Goal: Task Accomplishment & Management: Use online tool/utility

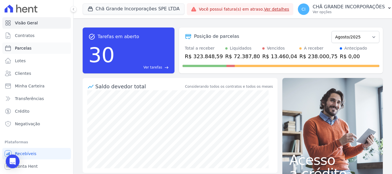
click at [24, 46] on span "Parcelas" at bounding box center [23, 48] width 17 height 6
select select
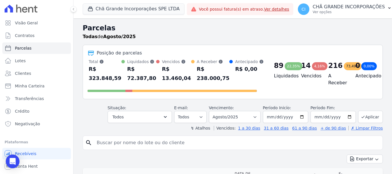
click at [106, 149] on div "search" at bounding box center [233, 143] width 300 height 14
click at [110, 144] on input "search" at bounding box center [236, 142] width 287 height 11
paste input "NIVALDO CARNEIRO DA SILVA"
type input "NIVALDO CARNEIRO DA SILVA"
select select
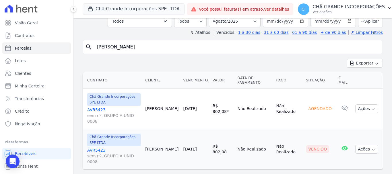
scroll to position [39, 0]
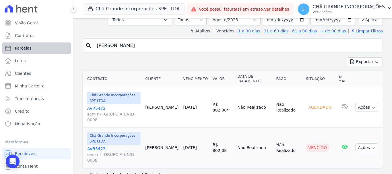
drag, startPoint x: 188, startPoint y: 45, endPoint x: 56, endPoint y: 48, distance: 131.4
click at [56, 48] on div "Visão Geral Contratos Parcelas Lotes Clientes Minha Carteira Transferências Cré…" at bounding box center [196, 87] width 392 height 174
paste input "GIULIA GABRIELA MORAIS PERRUCI"
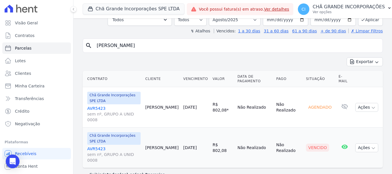
type input "GIULIA GABRIELA MORAIS PERRUCI"
select select
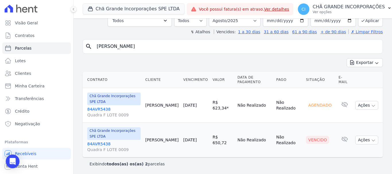
scroll to position [39, 0]
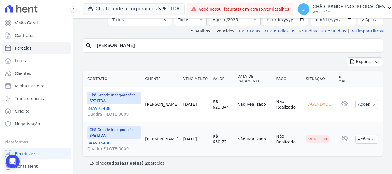
click at [196, 48] on input "GIULIA GABRIELA MORAIS PERRUCI" at bounding box center [236, 45] width 287 height 11
paste input "ALBERTO ANTONIO BELARMINO DA SILVA"
type input "ALBERTO ANTONIO BELARMINO DA SILVA"
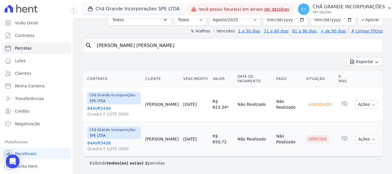
select select
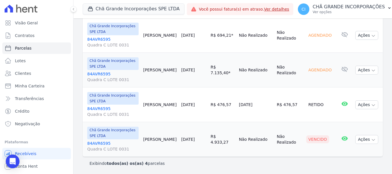
scroll to position [109, 0]
select select
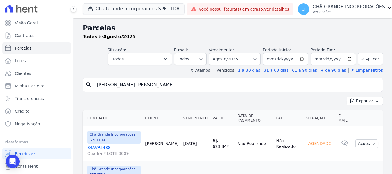
drag, startPoint x: 186, startPoint y: 86, endPoint x: 83, endPoint y: 89, distance: 103.6
click at [83, 89] on div "search ALBERTO ANTONIO BELARMINO DA SILVA" at bounding box center [233, 85] width 300 height 14
paste input "REGINA CELIA GIOVANNINI LIMA TORRES"
type input "REGINA CELIA GIOVANNINI LIMA TORRES"
click at [231, 61] on select "Filtrar por período ──────── Todos os meses Outubro/2019 Novembro/2019 Dezembro…" at bounding box center [235, 59] width 52 height 12
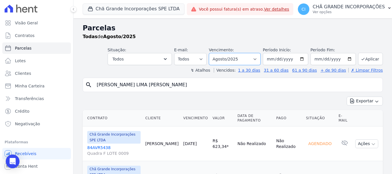
select select "02/2025"
click at [213, 53] on select "Filtrar por período ──────── Todos os meses Outubro/2019 Novembro/2019 Dezembro…" at bounding box center [235, 59] width 52 height 12
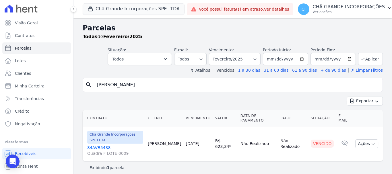
select select
drag, startPoint x: 181, startPoint y: 83, endPoint x: 84, endPoint y: 87, distance: 96.8
click at [84, 87] on div "search GIULIA GABRIELA MORAIS PERRUCI" at bounding box center [233, 85] width 300 height 14
paste input "[PERSON_NAME] LIMA [PERSON_NAME]"
type input "REGINA CELIA GIOVANNINI LIMA TORRES]"
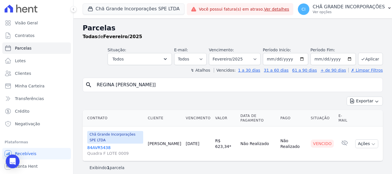
select select
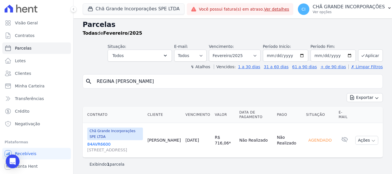
scroll to position [5, 0]
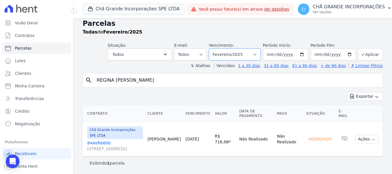
click at [250, 60] on select "Filtrar por período ──────── Todos os meses Outubro/2019 Novembro/2019 Dezembro…" at bounding box center [235, 54] width 52 height 12
select select "08/2025"
click at [213, 48] on select "Filtrar por período ──────── Todos os meses Outubro/2019 Novembro/2019 Dezembro…" at bounding box center [235, 54] width 52 height 12
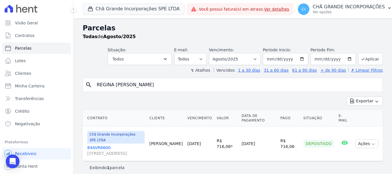
select select
click at [232, 59] on select "Filtrar por período ──────── Todos os meses Outubro/2019 Novembro/2019 Dezembro…" at bounding box center [235, 59] width 52 height 12
select select "05/2025"
click at [217, 53] on select "Filtrar por período ──────── Todos os meses Outubro/2019 Novembro/2019 Dezembro…" at bounding box center [235, 59] width 52 height 12
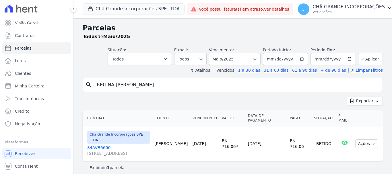
select select
drag, startPoint x: 201, startPoint y: 83, endPoint x: 92, endPoint y: 85, distance: 109.1
click at [92, 85] on div "search REGINA CELIA GIOVANNINI LIMA TORRES" at bounding box center [233, 85] width 300 height 14
paste input "GICELLE HERMANO DE SOUZA OLIVEIRA"
type input "GICELLE HERMANO DE SOUZA OLIVEIRA"
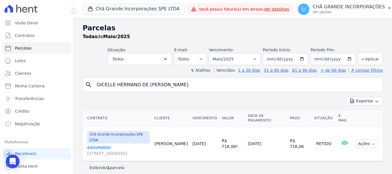
select select
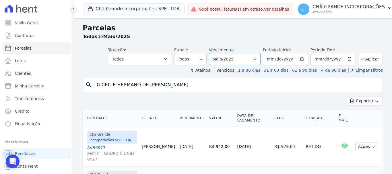
click at [232, 59] on select "Filtrar por período ──────── Todos os meses Outubro/2019 Novembro/2019 Dezembro…" at bounding box center [235, 59] width 52 height 12
select select "06/2025"
click at [213, 53] on select "Filtrar por período ──────── Todos os meses Outubro/2019 Novembro/2019 Dezembro…" at bounding box center [235, 59] width 52 height 12
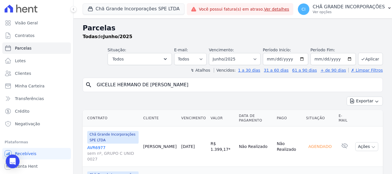
select select
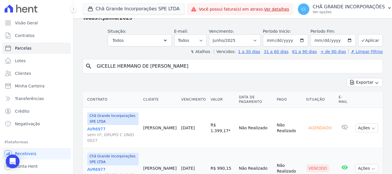
scroll to position [39, 0]
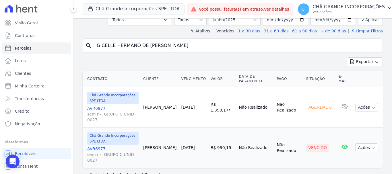
drag, startPoint x: 217, startPoint y: 49, endPoint x: 67, endPoint y: 47, distance: 149.5
click at [67, 47] on div "Visão Geral Contratos Parcelas Lotes Clientes Minha Carteira Transferências Cré…" at bounding box center [196, 87] width 392 height 174
click at [248, 20] on select "Filtrar por período ──────── Todos os meses Outubro/2019 Novembro/2019 Dezembro…" at bounding box center [235, 20] width 52 height 12
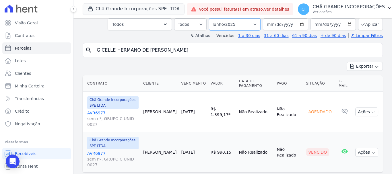
select select "08/2025"
click at [213, 18] on select "Filtrar por período ──────── Todos os meses Outubro/2019 Novembro/2019 Dezembro…" at bounding box center [235, 24] width 52 height 12
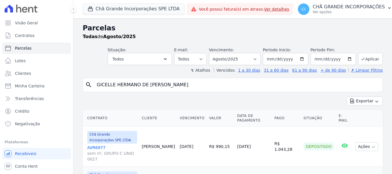
select select
drag, startPoint x: 120, startPoint y: 87, endPoint x: 79, endPoint y: 87, distance: 40.5
click at [79, 87] on div "Parcelas Todas de Agosto/2025 Situação: Agendado Em Aberto Pago Processando Can…" at bounding box center [232, 121] width 318 height 207
click at [125, 88] on input "search" at bounding box center [236, 84] width 287 height 11
paste input "GIULIA GABRIELA MORAIS PERRUCI"
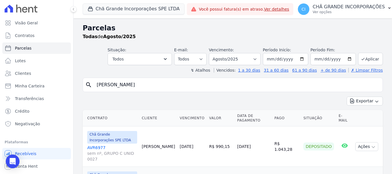
type input "GIULIA GABRIELA MORAIS PERRUCI"
select select
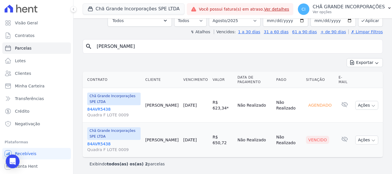
scroll to position [39, 0]
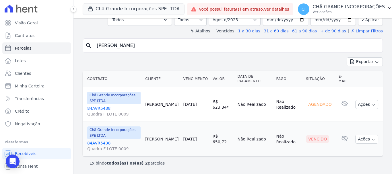
click at [100, 142] on link "84AVR5438 Quadra F LOTE 0009" at bounding box center [113, 145] width 53 height 11
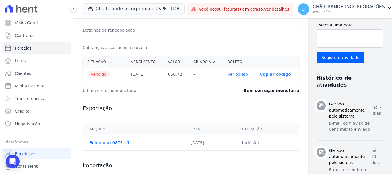
scroll to position [172, 0]
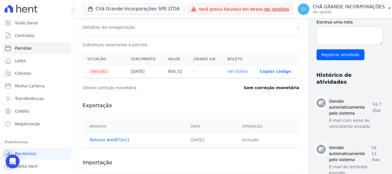
click at [228, 72] on link "Ver boleto" at bounding box center [238, 71] width 20 height 5
select select
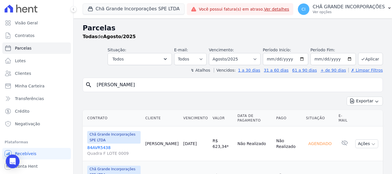
select select
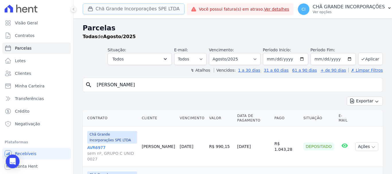
click at [115, 5] on button "Chã Grande Incorporações SPE LTDA" at bounding box center [134, 8] width 102 height 11
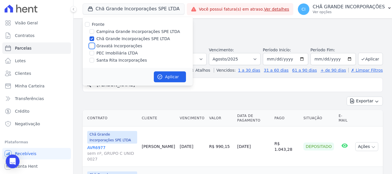
click at [93, 46] on input "Gravatá Incorporações" at bounding box center [92, 46] width 5 height 5
checkbox input "true"
click at [92, 37] on input "Chã Grande Incorporações SPE LTDA" at bounding box center [92, 38] width 5 height 5
checkbox input "false"
click at [160, 77] on icon "button" at bounding box center [160, 77] width 4 height 4
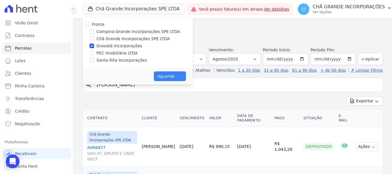
select select
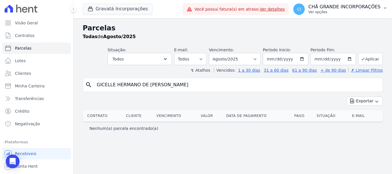
click at [347, 10] on p "Ver opções" at bounding box center [344, 12] width 72 height 5
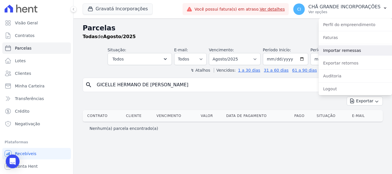
click at [349, 49] on link "Importar remessas" at bounding box center [354, 50] width 73 height 10
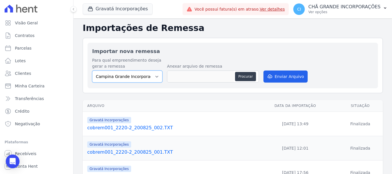
click at [131, 78] on select "Campina Grande Incorporações SPE LTDA Chã Grande Incorporações SPE LTDA Gravatá…" at bounding box center [127, 77] width 70 height 12
select select "5275b983-619f-43ac-95cf-dea9128da5c7"
click at [92, 71] on select "Campina Grande Incorporações SPE LTDA Chã Grande Incorporações SPE LTDA Gravatá…" at bounding box center [127, 77] width 70 height 12
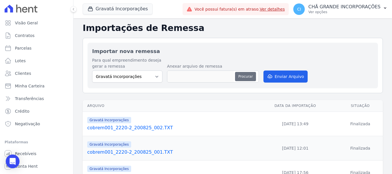
click at [244, 77] on button "Procurar" at bounding box center [245, 76] width 21 height 9
type input "cobrem001_2220-2_200825_003.TXT"
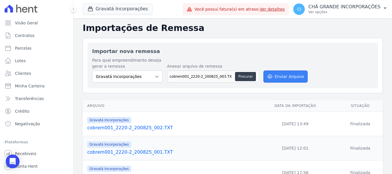
click at [280, 73] on button "Enviar Arquivo" at bounding box center [285, 77] width 44 height 12
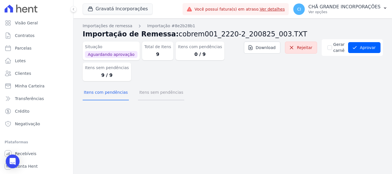
click at [138, 96] on button "Itens sem pendências" at bounding box center [161, 93] width 46 height 15
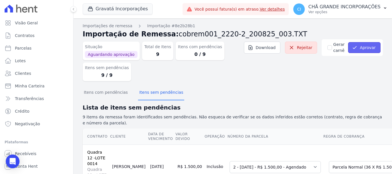
click at [355, 45] on button "Aprovar" at bounding box center [364, 47] width 32 height 11
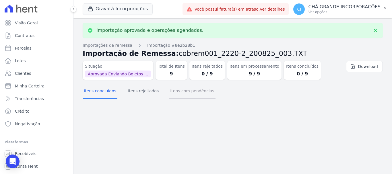
click at [173, 97] on button "Itens com pendências" at bounding box center [192, 91] width 46 height 15
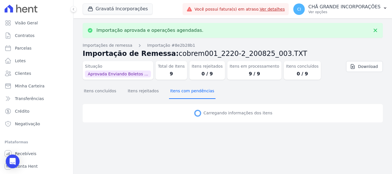
click at [180, 92] on button "Itens com pendências" at bounding box center [192, 91] width 46 height 15
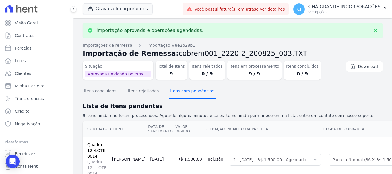
click at [180, 91] on button "Itens com pendências" at bounding box center [192, 91] width 46 height 15
click at [180, 92] on button "Itens com pendências" at bounding box center [192, 91] width 46 height 15
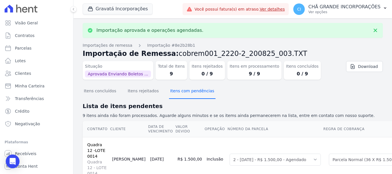
click at [180, 93] on button "Itens com pendências" at bounding box center [192, 91] width 46 height 15
drag, startPoint x: 180, startPoint y: 93, endPoint x: 177, endPoint y: 94, distance: 3.1
click at [179, 94] on button "Itens com pendências" at bounding box center [192, 91] width 46 height 15
click at [177, 94] on button "Itens com pendências" at bounding box center [192, 91] width 46 height 15
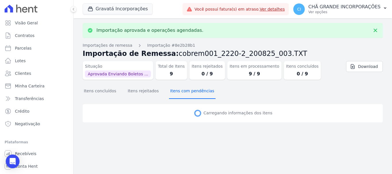
click at [177, 94] on button "Itens com pendências" at bounding box center [192, 91] width 46 height 15
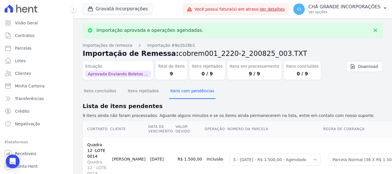
select select "5938654"
select select "5938656"
select select "5938658"
select select "5938660"
select select "5938662"
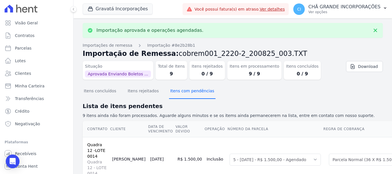
select select "5938664"
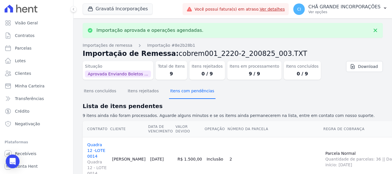
select select "5938654"
select select "5938656"
select select "5938658"
select select "5938660"
select select "5938662"
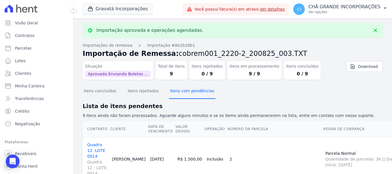
select select "5938664"
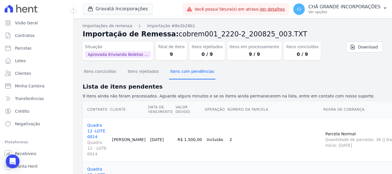
click at [183, 74] on button "Itens com pendências" at bounding box center [192, 72] width 46 height 15
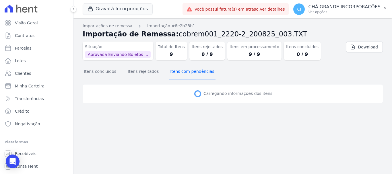
click at [183, 74] on button "Itens com pendências" at bounding box center [192, 72] width 46 height 15
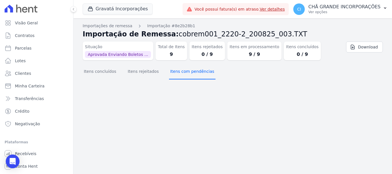
click at [183, 74] on button "Itens com pendências" at bounding box center [192, 72] width 46 height 15
click at [91, 67] on button "Itens concluídos" at bounding box center [100, 72] width 35 height 15
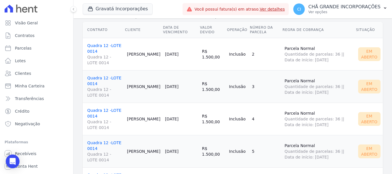
scroll to position [86, 0]
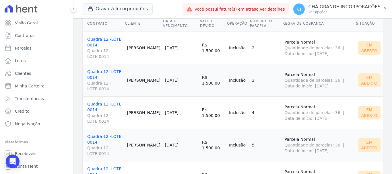
click at [107, 41] on link "Quadra 12 -LOTE 0014 Quadra 12 - LOTE 0014" at bounding box center [104, 48] width 35 height 22
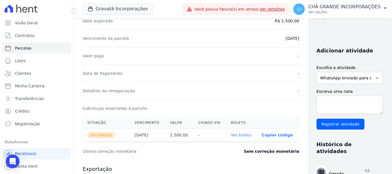
scroll to position [115, 0]
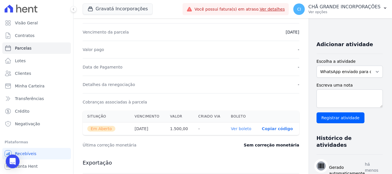
click at [234, 127] on link "Ver boleto" at bounding box center [241, 129] width 20 height 5
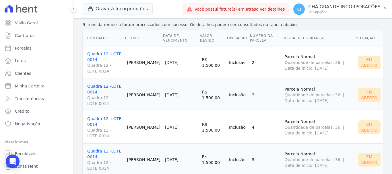
scroll to position [86, 0]
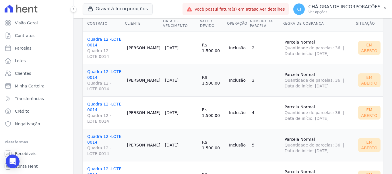
click at [105, 73] on link "Quadra 12 -LOTE 0014 Quadra 12 - LOTE 0014" at bounding box center [104, 80] width 35 height 22
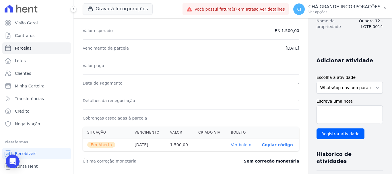
scroll to position [115, 0]
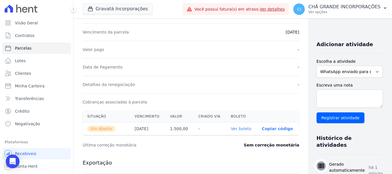
click at [231, 127] on link "Ver boleto" at bounding box center [241, 129] width 20 height 5
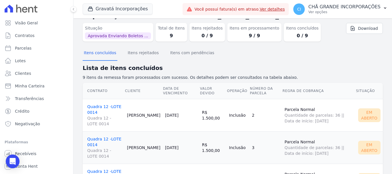
scroll to position [86, 0]
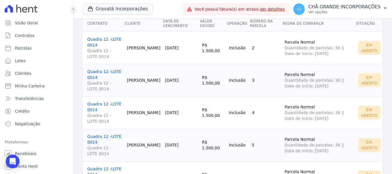
click at [109, 102] on link "Quadra 12 -LOTE 0014 Quadra 12 - LOTE 0014" at bounding box center [104, 113] width 35 height 22
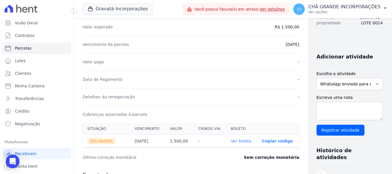
scroll to position [115, 0]
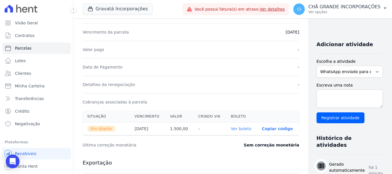
click at [231, 127] on link "Ver boleto" at bounding box center [241, 129] width 20 height 5
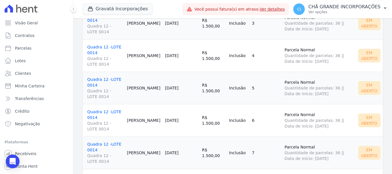
scroll to position [172, 0]
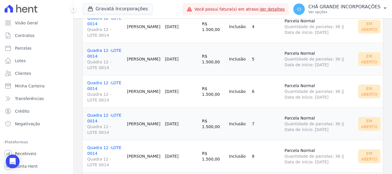
click at [95, 50] on link "Quadra 12 -LOTE 0014 Quadra 12 - LOTE 0014" at bounding box center [104, 59] width 35 height 22
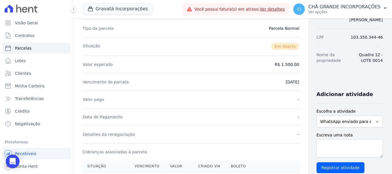
scroll to position [86, 0]
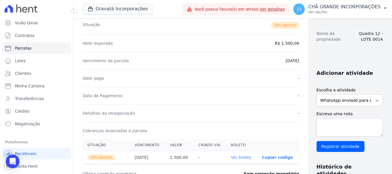
click at [231, 156] on link "Ver boleto" at bounding box center [241, 157] width 20 height 5
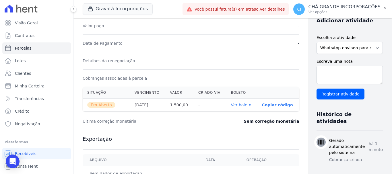
scroll to position [143, 0]
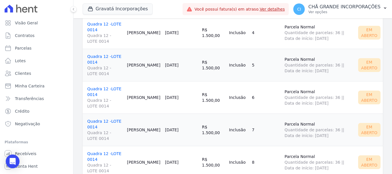
scroll to position [172, 0]
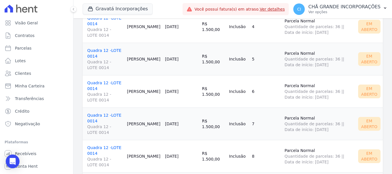
click at [99, 84] on link "Quadra 12 -LOTE 0014 Quadra 12 - LOTE 0014" at bounding box center [104, 92] width 35 height 22
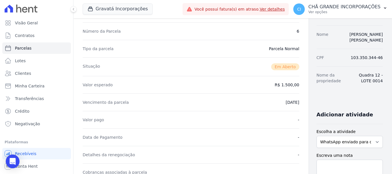
scroll to position [115, 0]
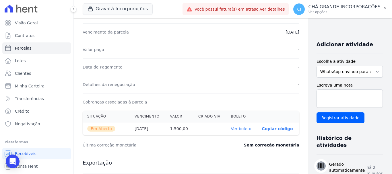
click at [231, 130] on link "Ver boleto" at bounding box center [241, 129] width 20 height 5
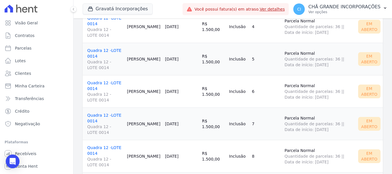
scroll to position [201, 0]
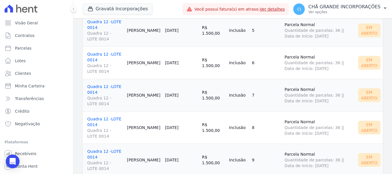
click at [101, 85] on link "Quadra 12 -LOTE 0014 Quadra 12 - LOTE 0014" at bounding box center [104, 95] width 35 height 22
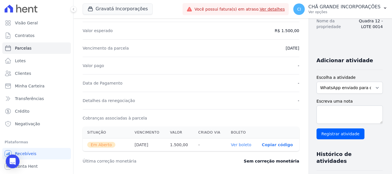
scroll to position [115, 0]
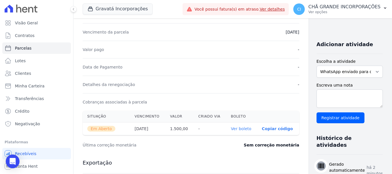
click at [231, 128] on link "Ver boleto" at bounding box center [241, 129] width 20 height 5
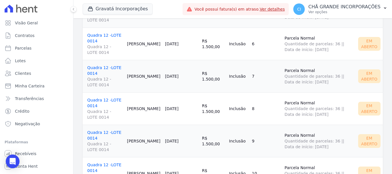
scroll to position [250, 0]
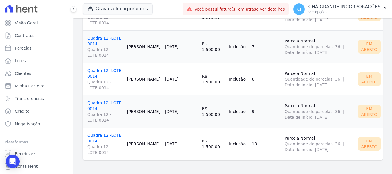
click at [97, 69] on link "Quadra 12 -LOTE 0014 Quadra 12 - LOTE 0014" at bounding box center [104, 79] width 35 height 22
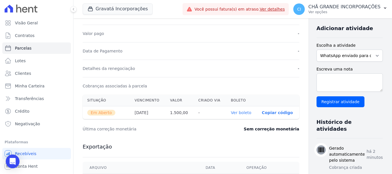
scroll to position [143, 0]
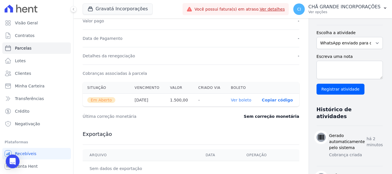
click at [231, 102] on link "Ver boleto" at bounding box center [241, 100] width 20 height 5
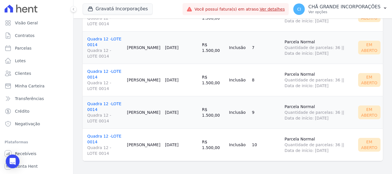
scroll to position [250, 0]
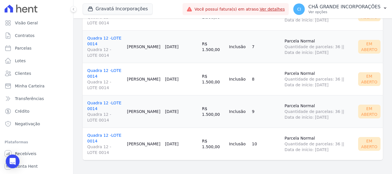
click at [100, 102] on link "Quadra 12 -LOTE 0014 Quadra 12 - LOTE 0014" at bounding box center [104, 112] width 35 height 22
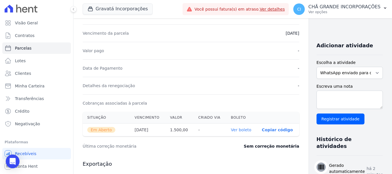
scroll to position [115, 0]
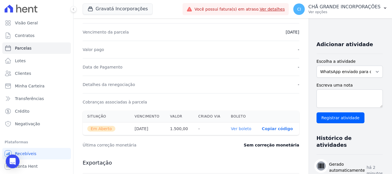
click at [231, 128] on link "Ver boleto" at bounding box center [241, 129] width 20 height 5
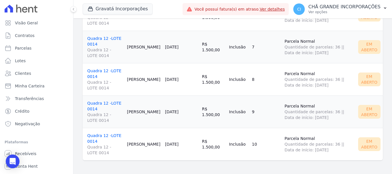
scroll to position [250, 0]
click at [83, 131] on td "Quadra 12 -LOTE 0014 Quadra 12 - LOTE 0014" at bounding box center [104, 144] width 42 height 32
click at [89, 133] on link "Quadra 12 -LOTE 0014 Quadra 12 - LOTE 0014" at bounding box center [104, 144] width 35 height 22
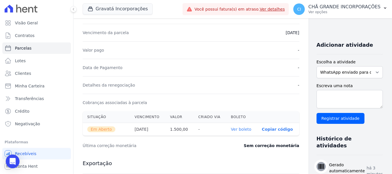
scroll to position [115, 0]
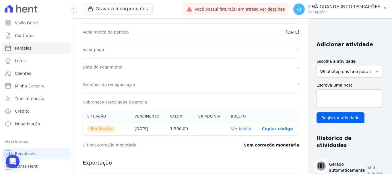
click at [231, 130] on link "Ver boleto" at bounding box center [241, 129] width 20 height 5
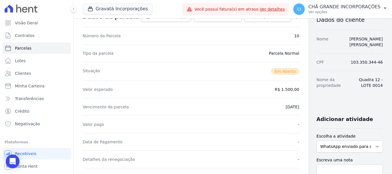
scroll to position [0, 0]
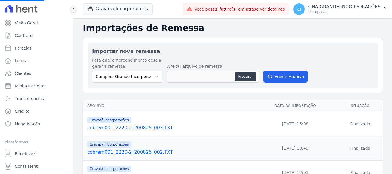
select select
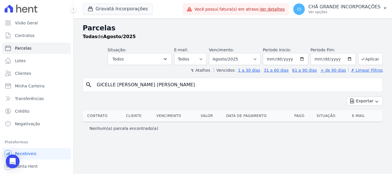
click at [186, 86] on input "GICELLE [PERSON_NAME] [PERSON_NAME]" at bounding box center [236, 84] width 287 height 11
